Goal: Find specific page/section: Find specific page/section

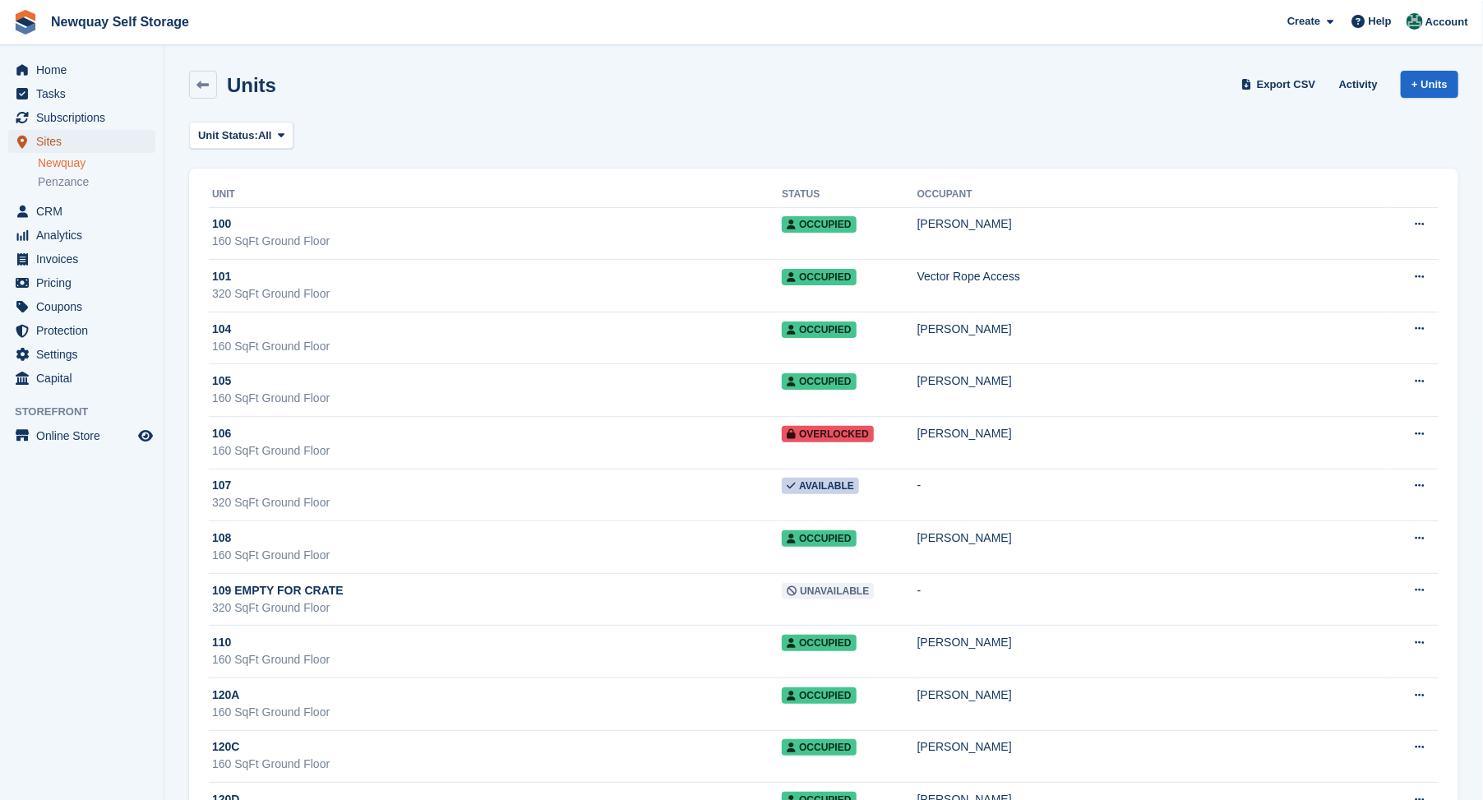
click at [54, 143] on span "Sites" at bounding box center [85, 141] width 99 height 23
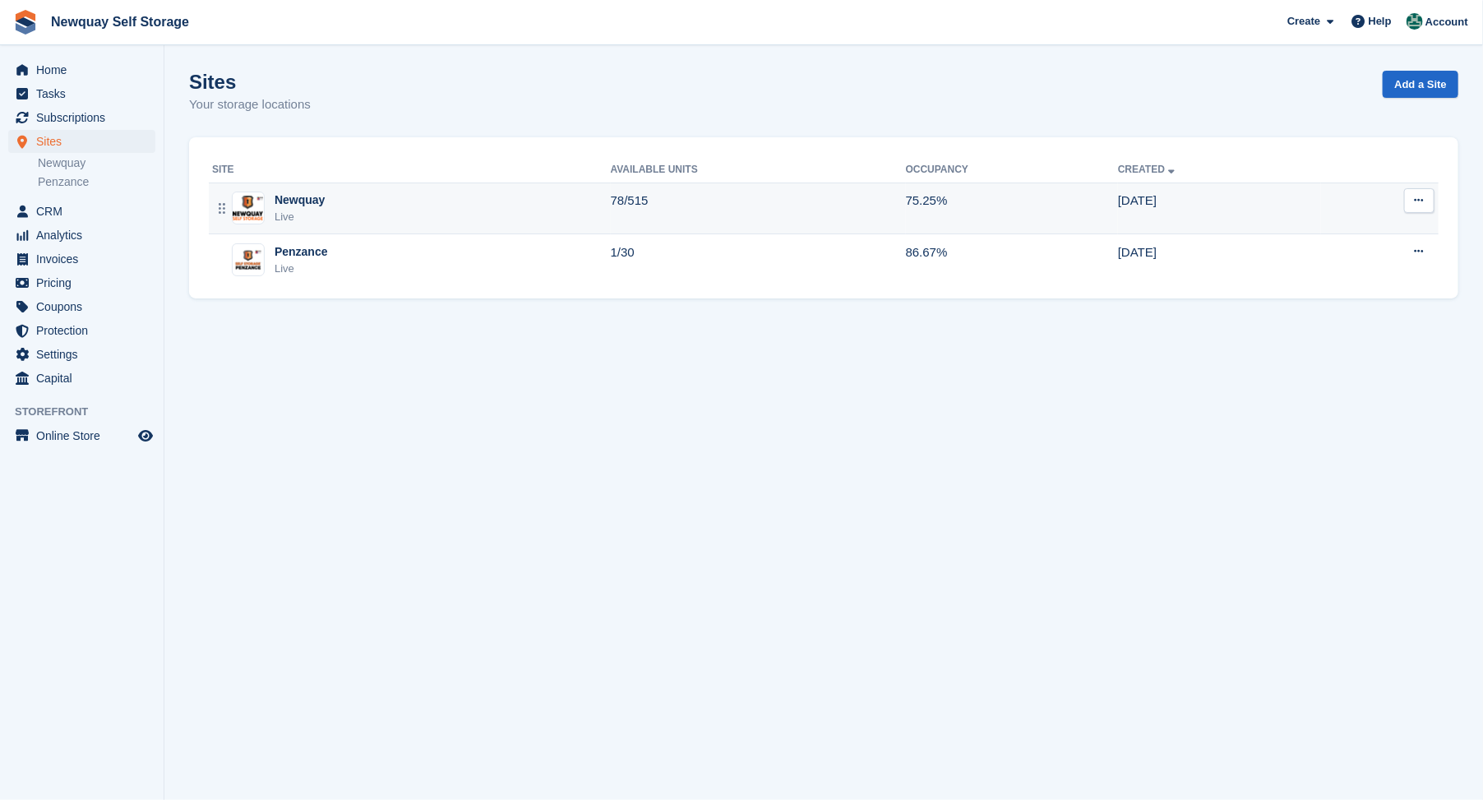
click at [294, 195] on div "Newquay" at bounding box center [300, 200] width 50 height 17
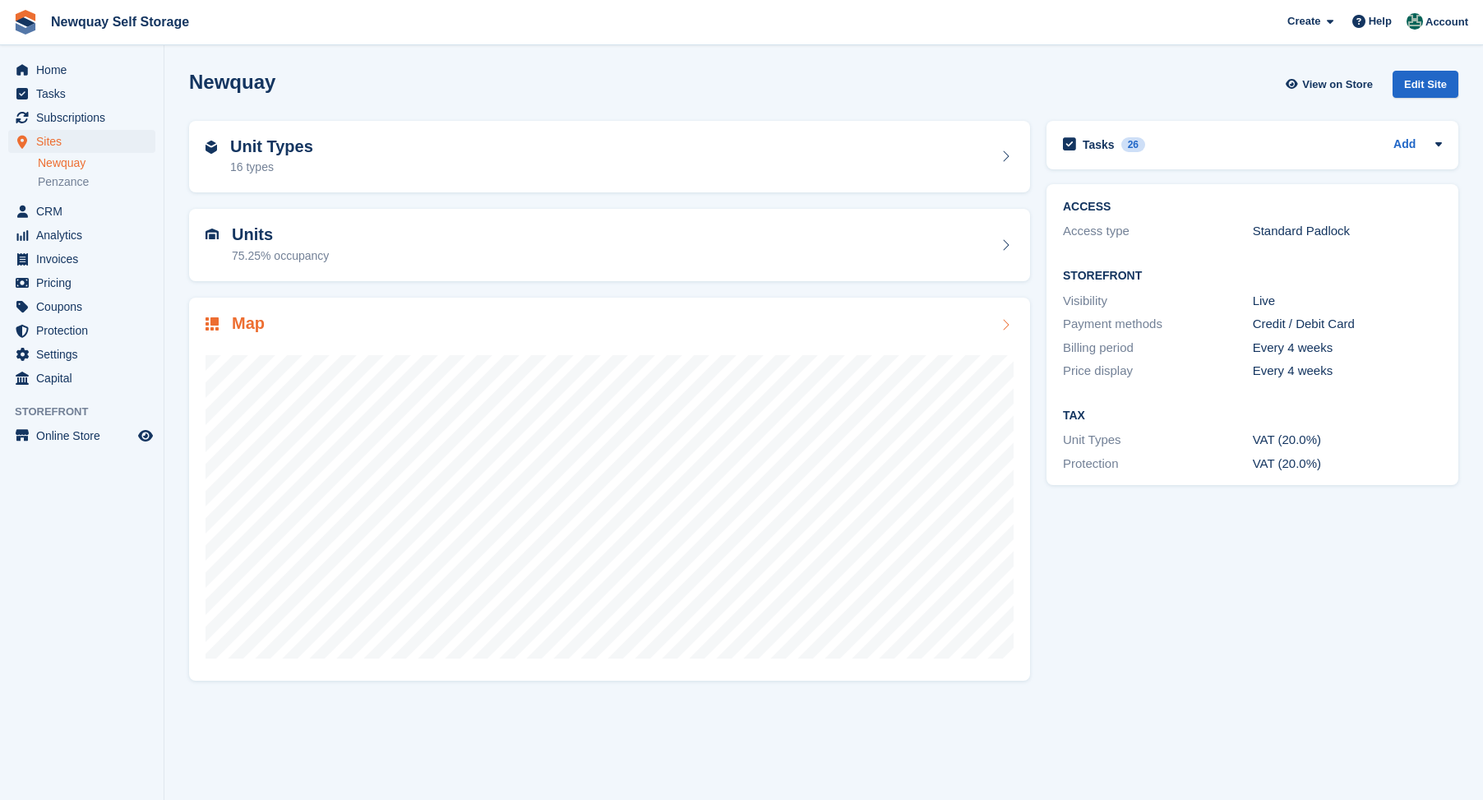
click at [253, 318] on h2 "Map" at bounding box center [248, 323] width 33 height 19
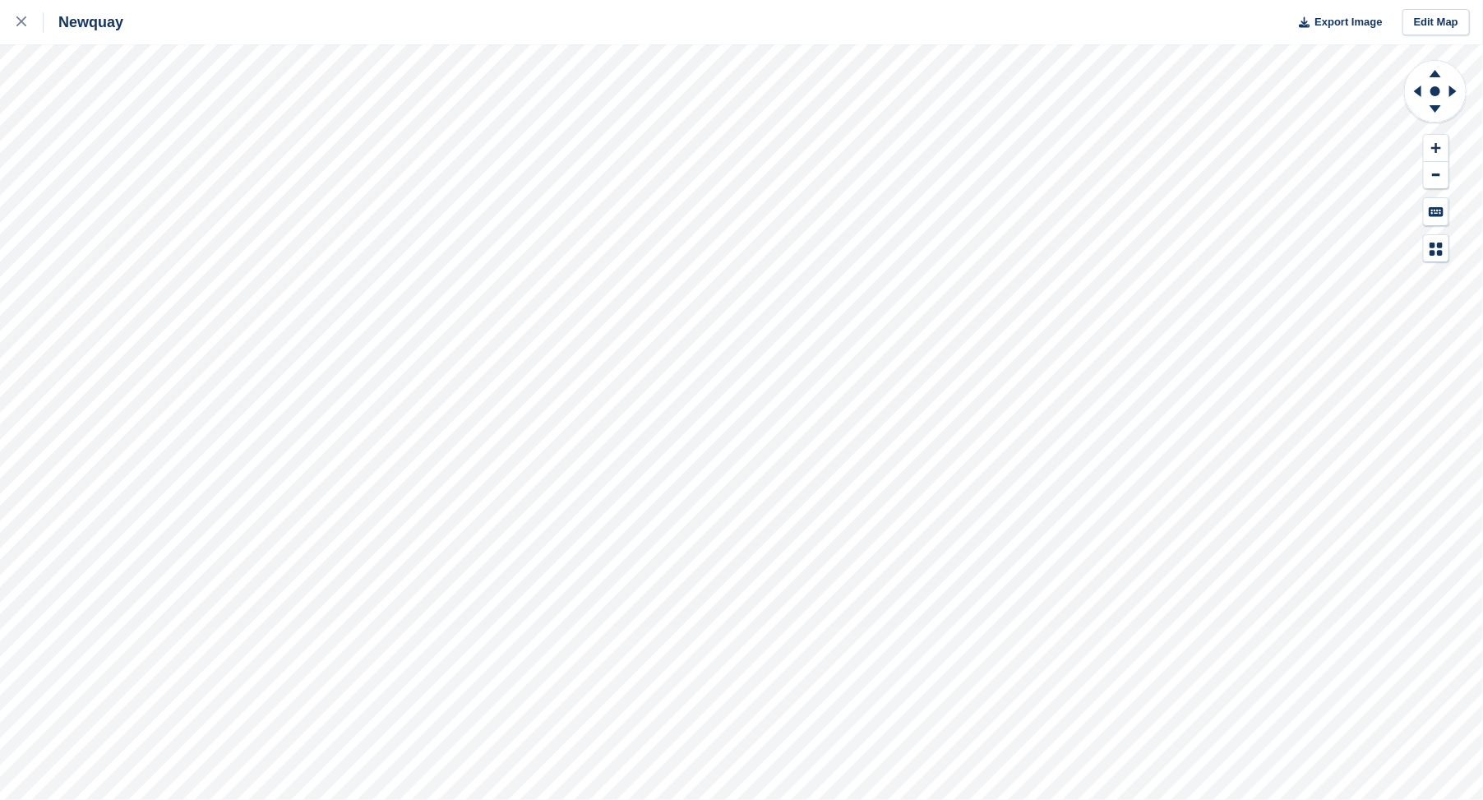
click at [0, 405] on html "Newquay Export Image Edit Map" at bounding box center [741, 400] width 1483 height 800
click at [5, 0] on html "Newquay Export Image Edit Map" at bounding box center [741, 400] width 1483 height 800
